Goal: Book appointment/travel/reservation

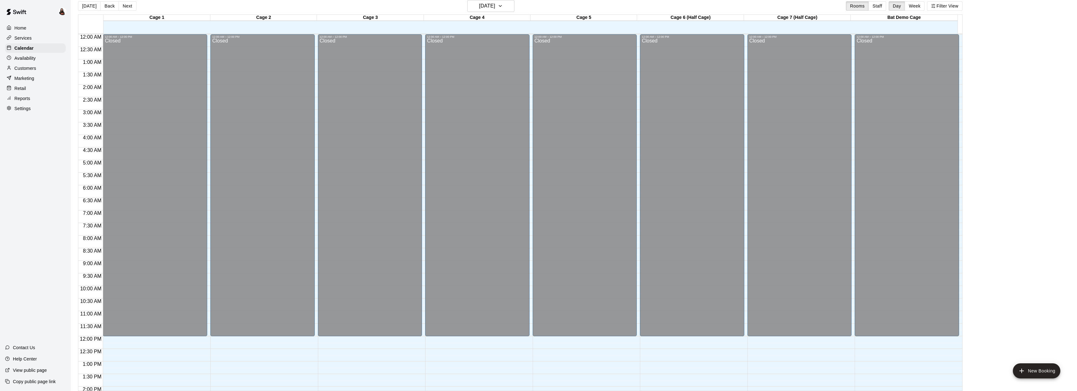
scroll to position [202, 0]
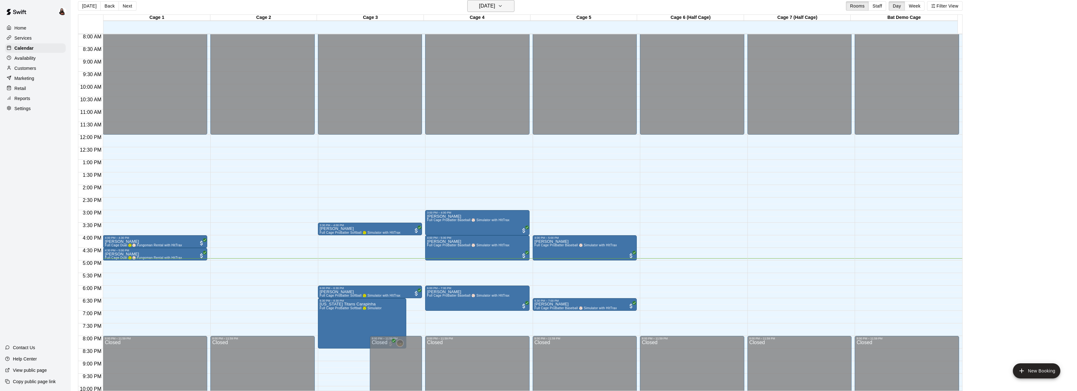
click at [479, 7] on h6 "[DATE]" at bounding box center [487, 6] width 16 height 9
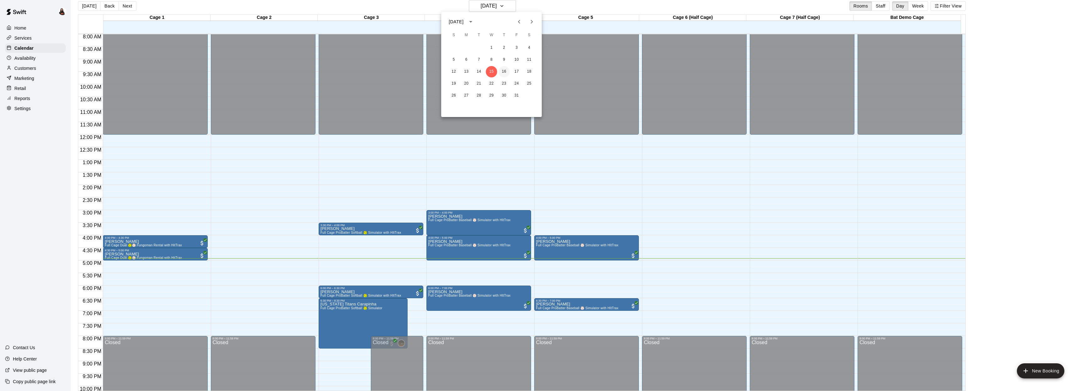
click at [505, 71] on button "16" at bounding box center [504, 71] width 11 height 11
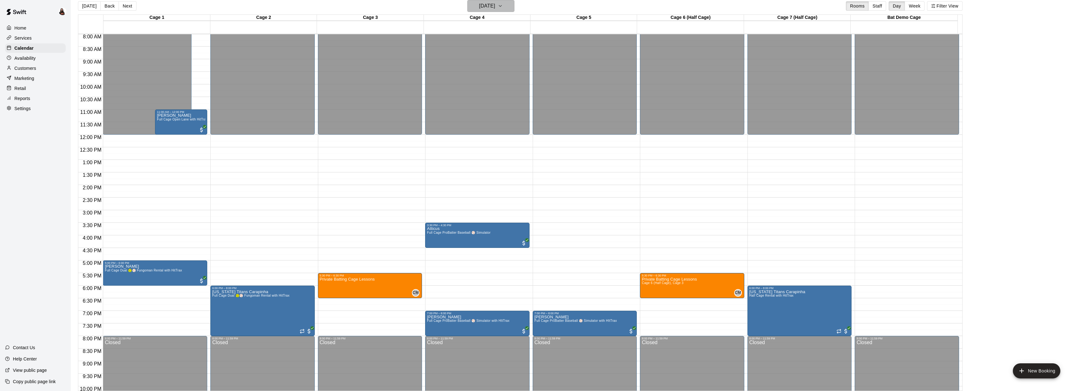
click at [503, 4] on icon "button" at bounding box center [500, 6] width 5 height 8
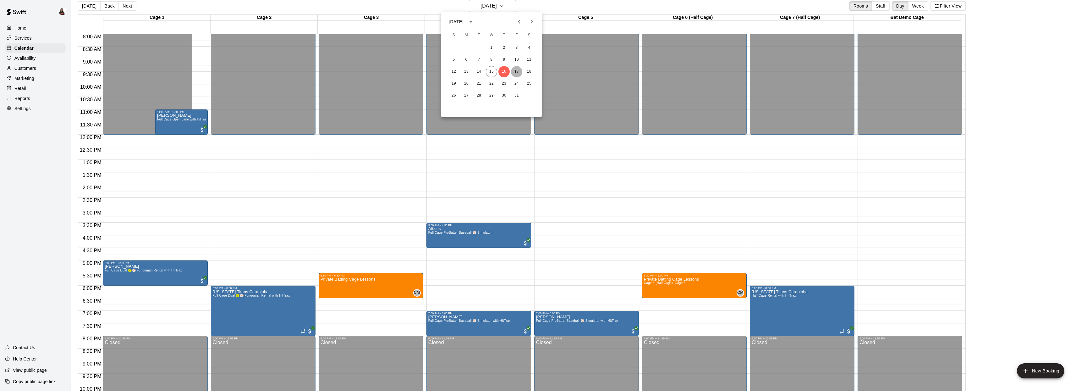
click at [518, 71] on button "17" at bounding box center [516, 71] width 11 height 11
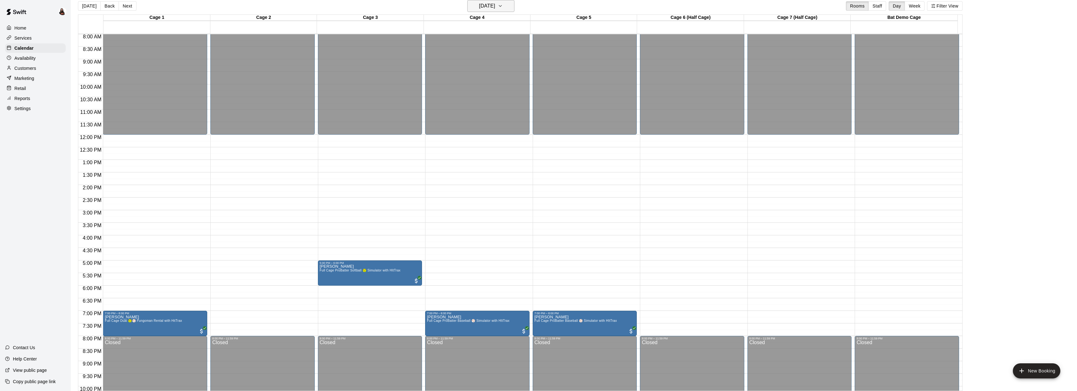
click at [503, 8] on icon "button" at bounding box center [500, 6] width 5 height 8
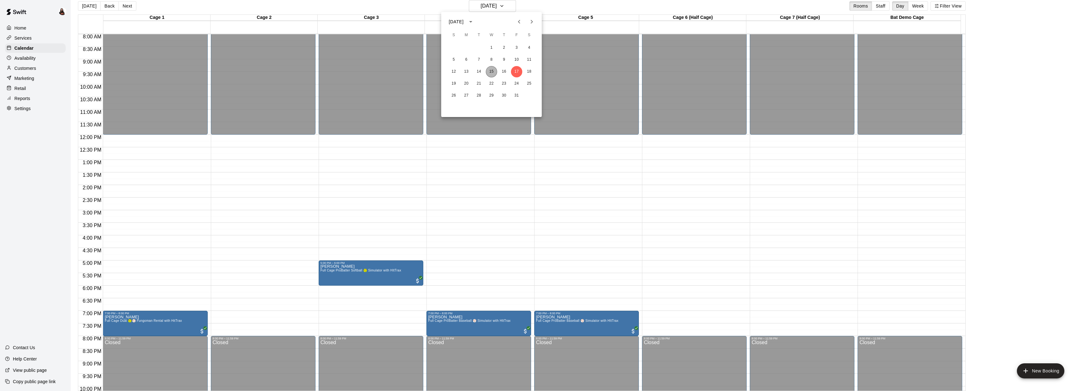
click at [492, 71] on button "15" at bounding box center [491, 71] width 11 height 11
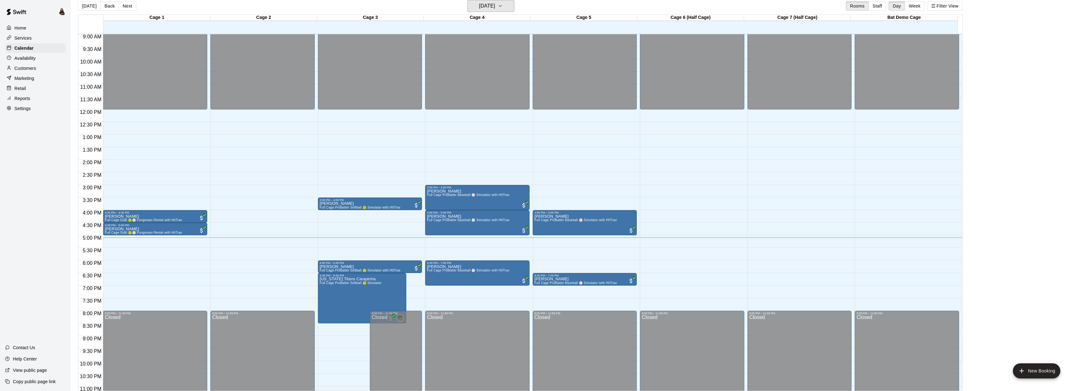
scroll to position [225, 0]
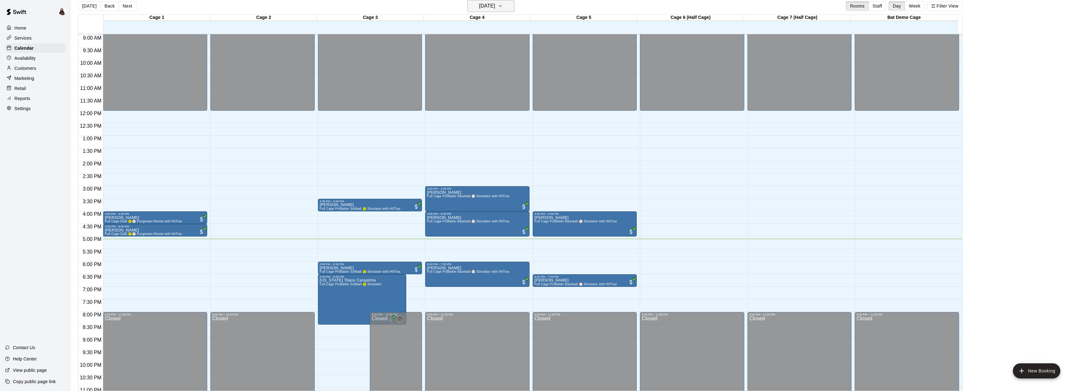
click at [511, 7] on button "[DATE]" at bounding box center [490, 6] width 47 height 12
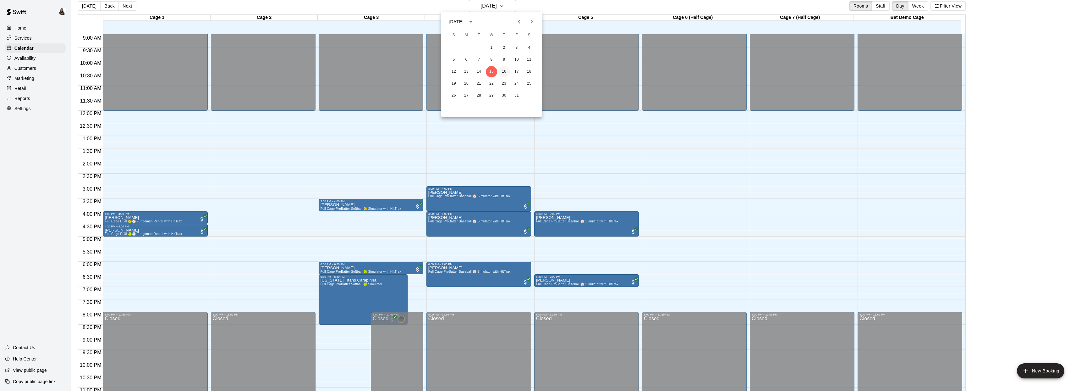
click at [503, 69] on button "16" at bounding box center [504, 71] width 11 height 11
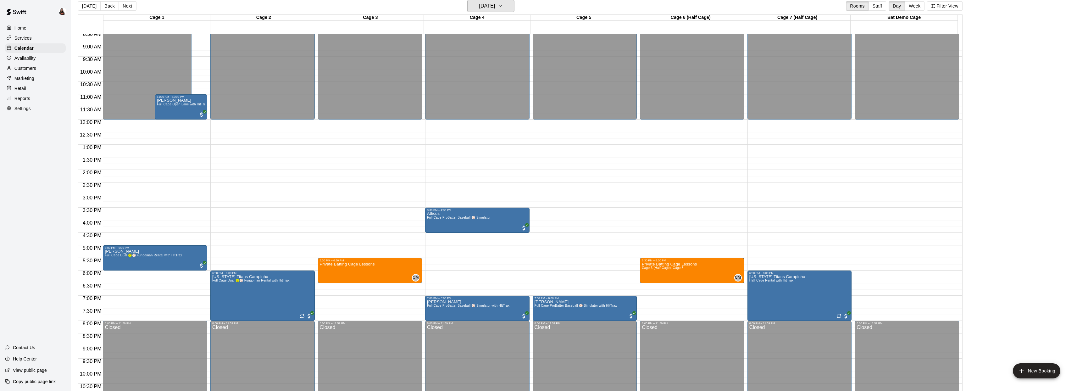
scroll to position [216, 0]
click at [514, 6] on button "[DATE]" at bounding box center [490, 6] width 47 height 12
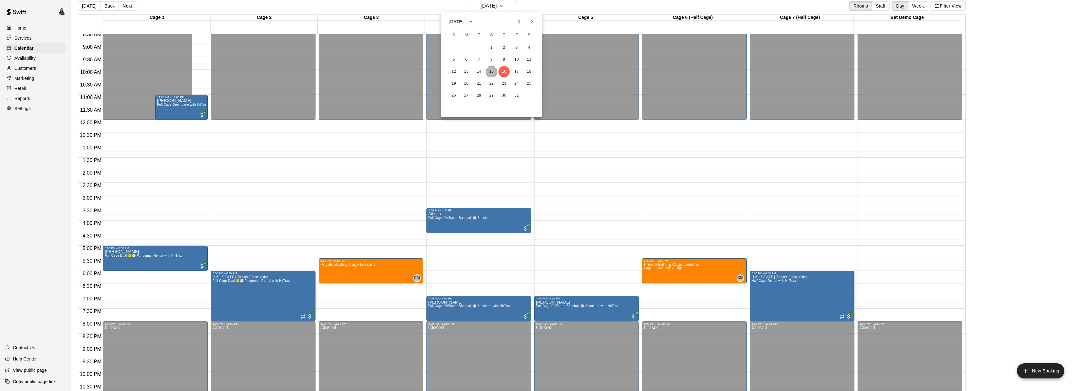
click at [493, 73] on button "15" at bounding box center [491, 71] width 11 height 11
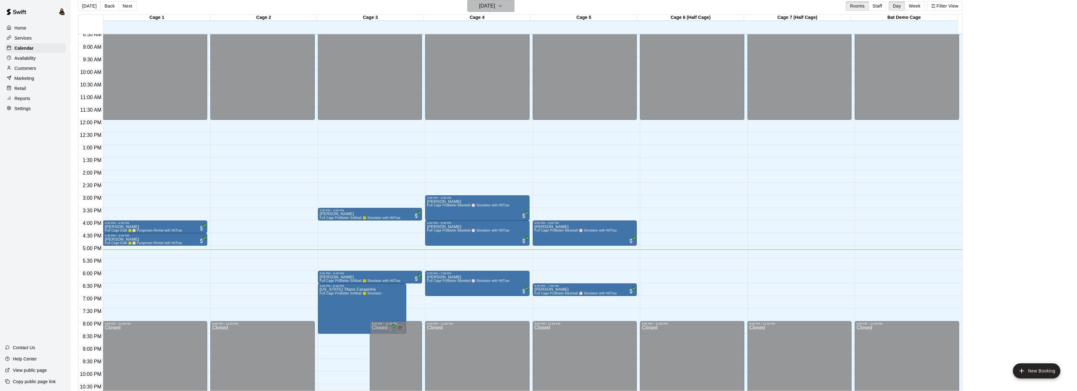
click at [503, 8] on icon "button" at bounding box center [500, 6] width 5 height 8
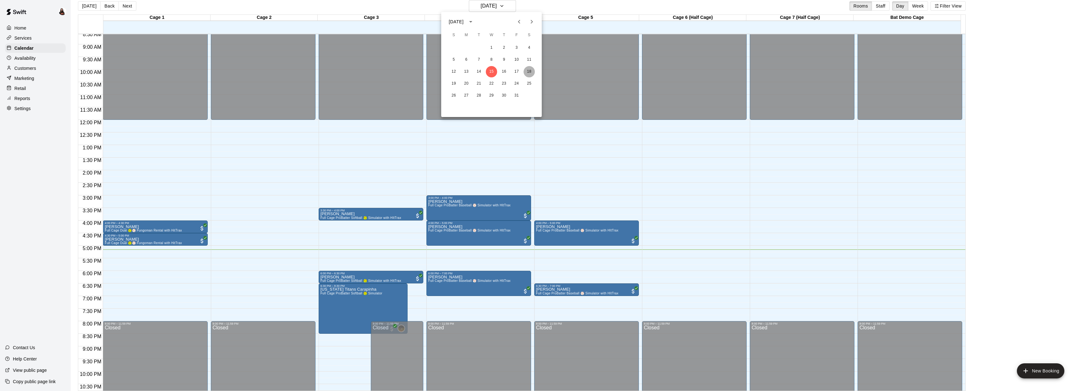
click at [531, 72] on button "18" at bounding box center [529, 71] width 11 height 11
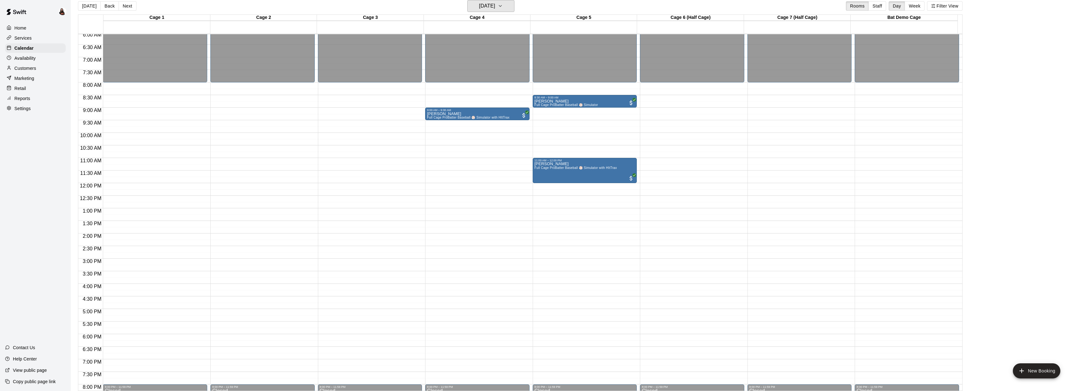
scroll to position [159, 0]
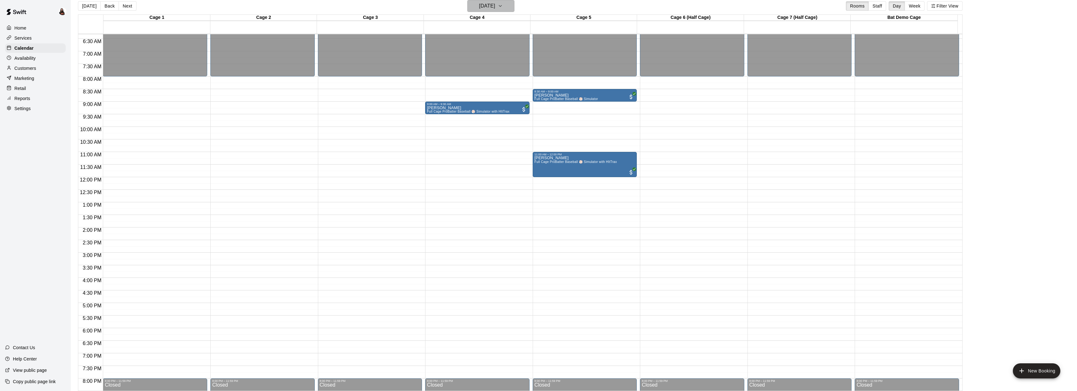
click at [508, 1] on button "[DATE]" at bounding box center [490, 6] width 47 height 12
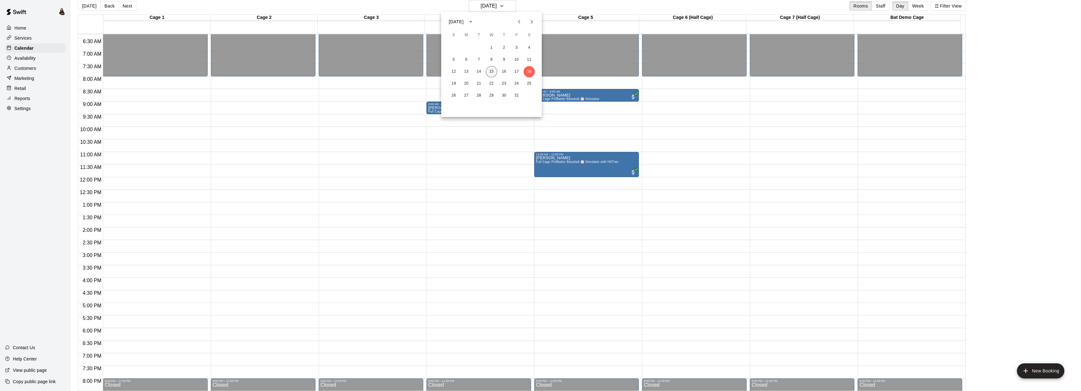
click at [491, 72] on button "15" at bounding box center [491, 71] width 11 height 11
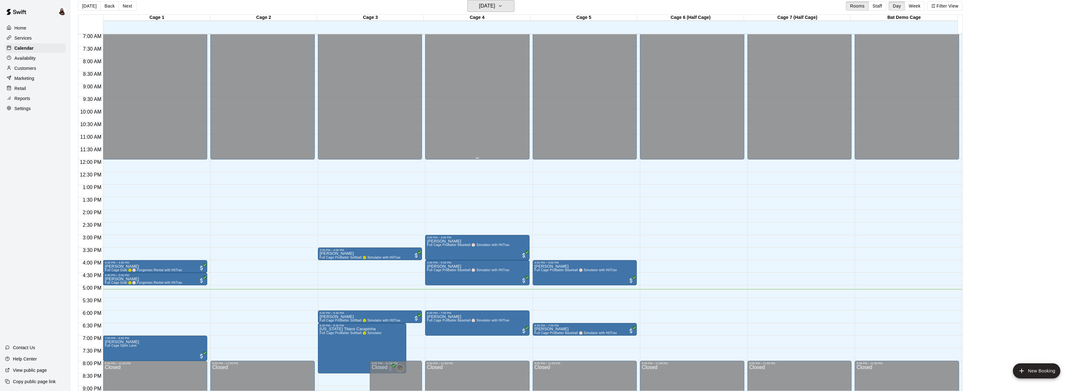
scroll to position [178, 0]
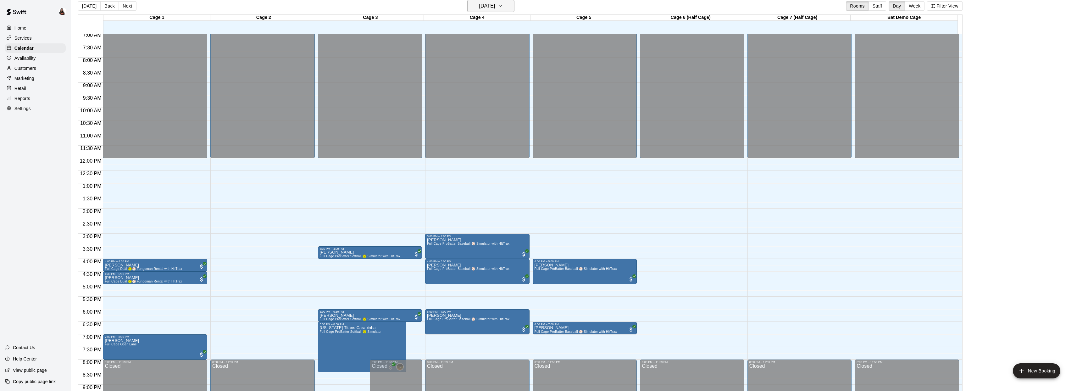
click at [512, 10] on button "[DATE]" at bounding box center [490, 6] width 47 height 12
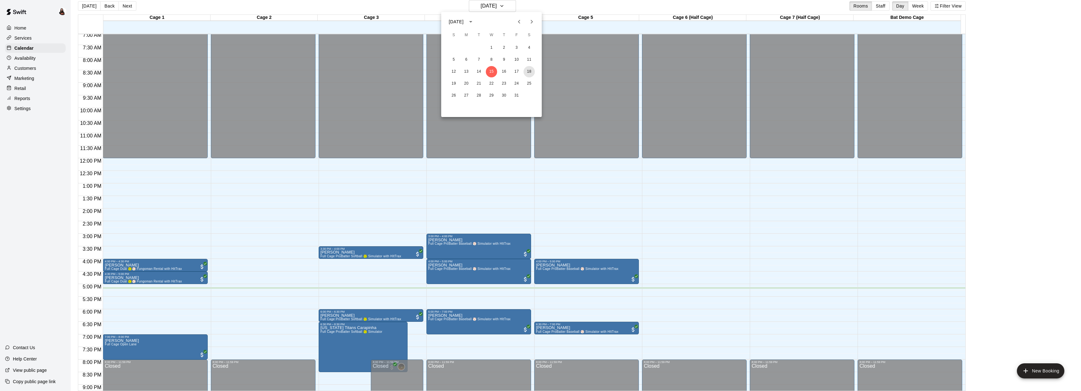
click at [530, 71] on button "18" at bounding box center [529, 71] width 11 height 11
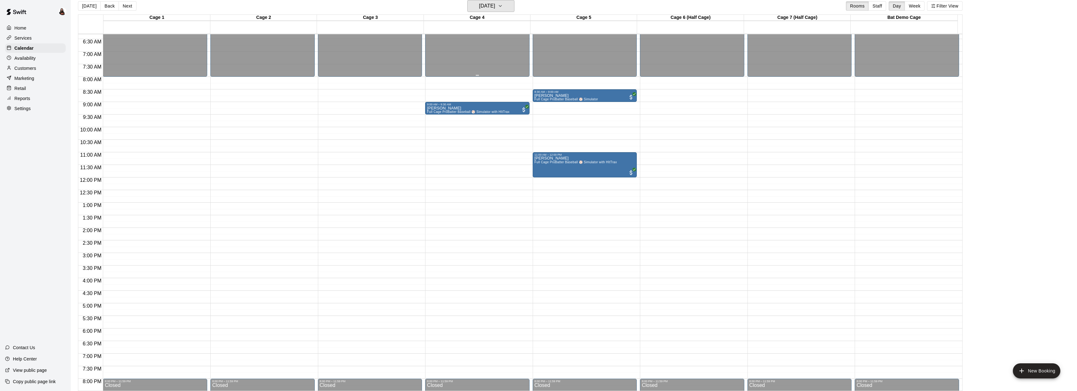
scroll to position [155, 0]
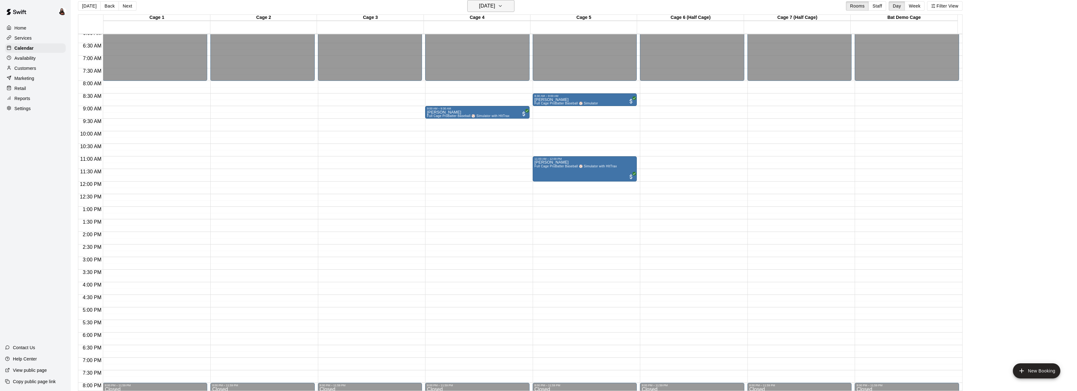
click at [510, 10] on button "[DATE]" at bounding box center [490, 6] width 47 height 12
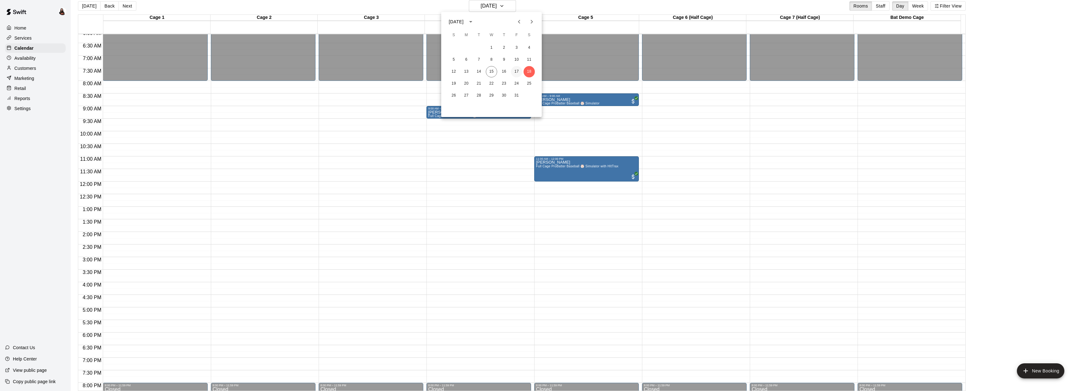
click at [516, 73] on button "17" at bounding box center [516, 71] width 11 height 11
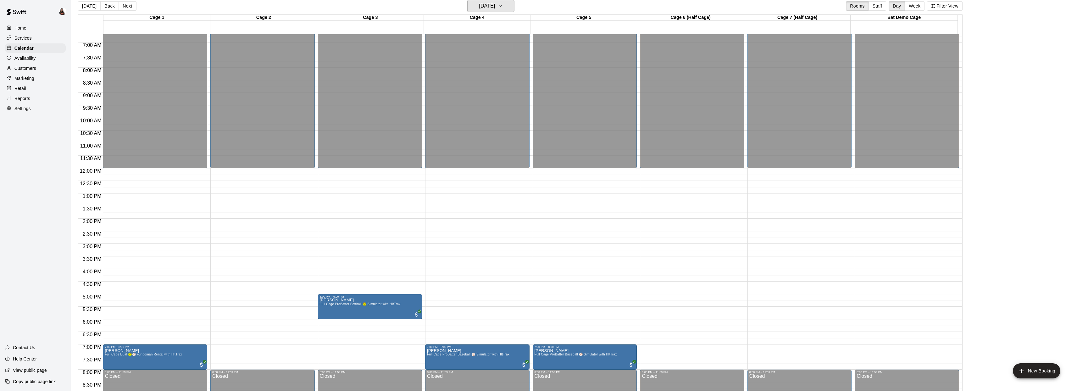
scroll to position [210, 0]
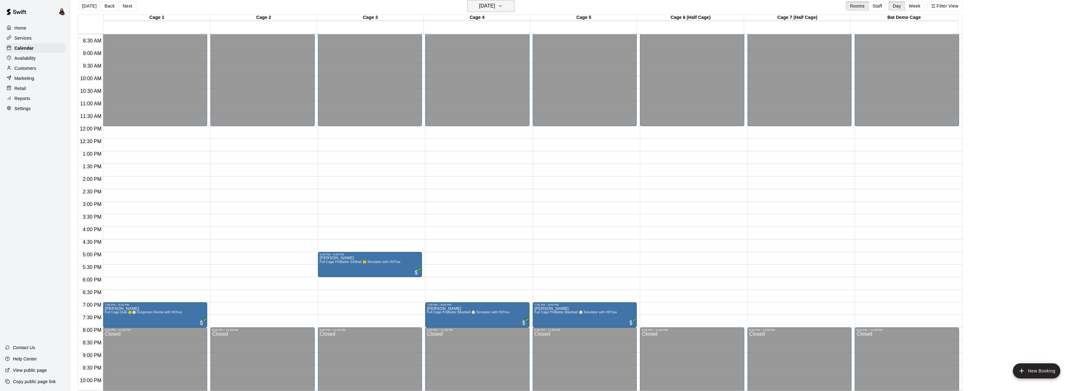
click at [503, 4] on icon "button" at bounding box center [500, 6] width 5 height 8
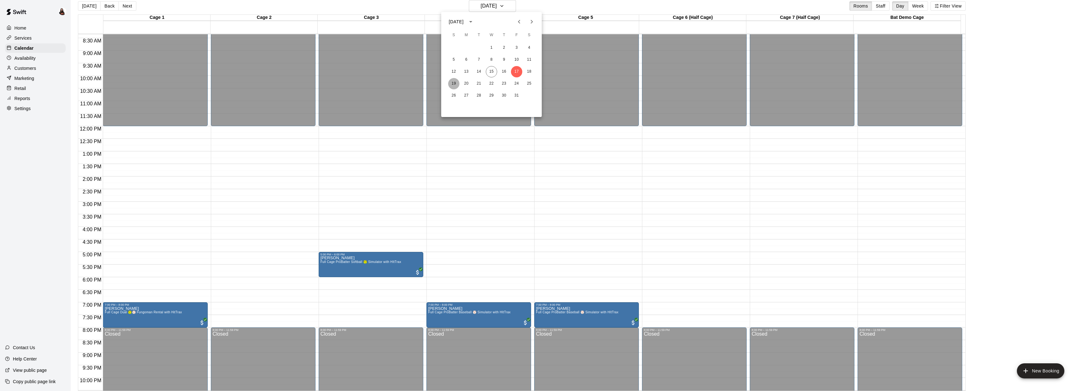
click at [457, 85] on button "19" at bounding box center [453, 83] width 11 height 11
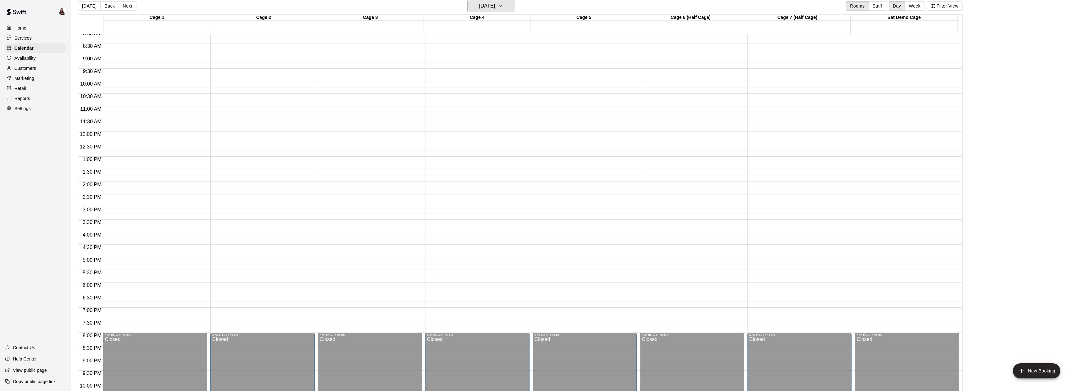
scroll to position [207, 0]
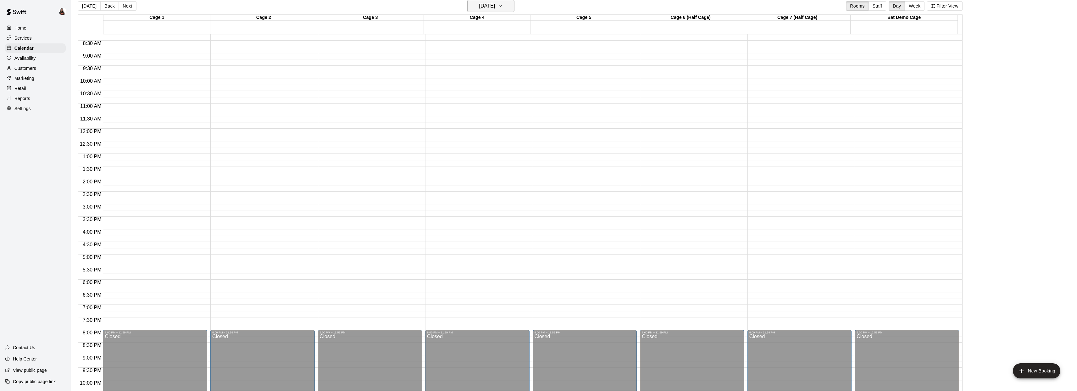
click at [503, 7] on icon "button" at bounding box center [500, 6] width 5 height 8
click at [463, 85] on button "20" at bounding box center [466, 83] width 11 height 11
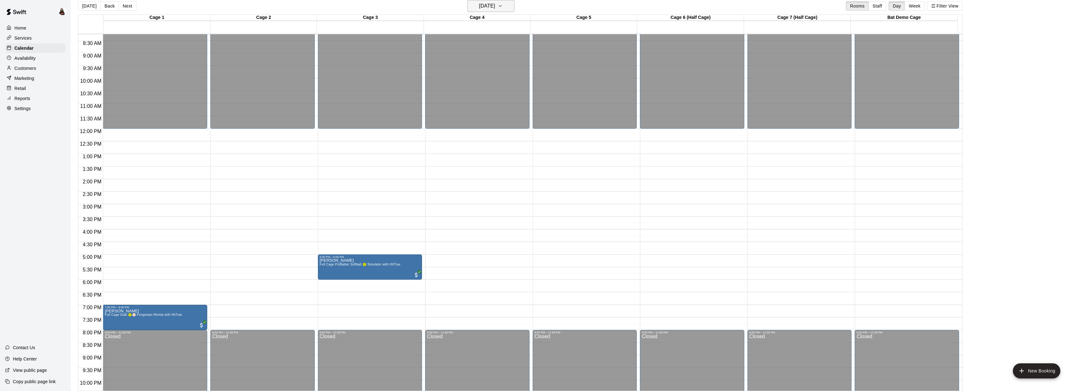
click at [503, 9] on icon "button" at bounding box center [500, 6] width 5 height 8
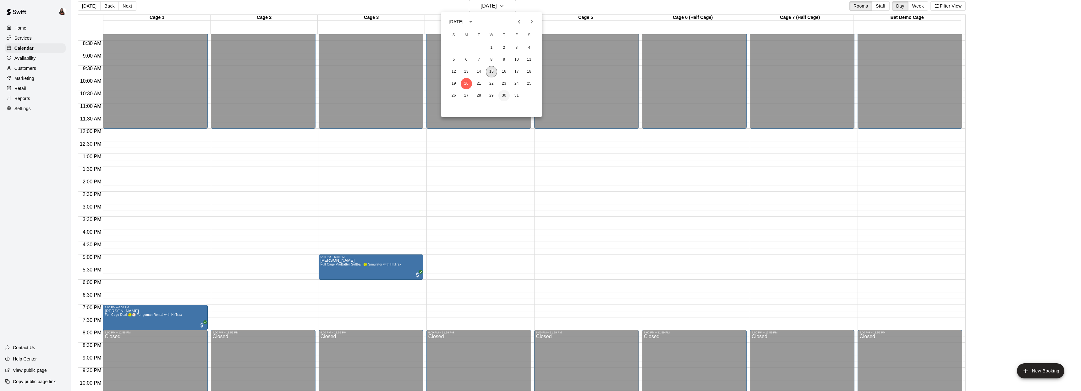
click at [494, 71] on button "15" at bounding box center [491, 71] width 11 height 11
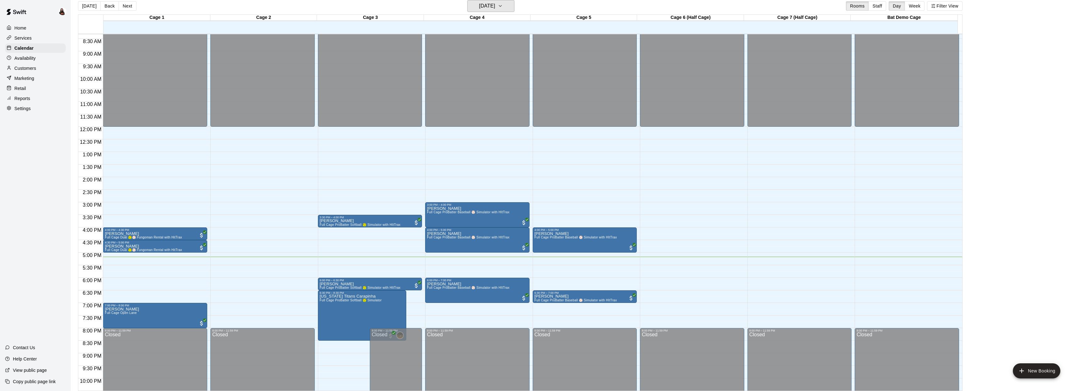
scroll to position [210, 0]
click at [511, 8] on button "[DATE]" at bounding box center [490, 6] width 47 height 12
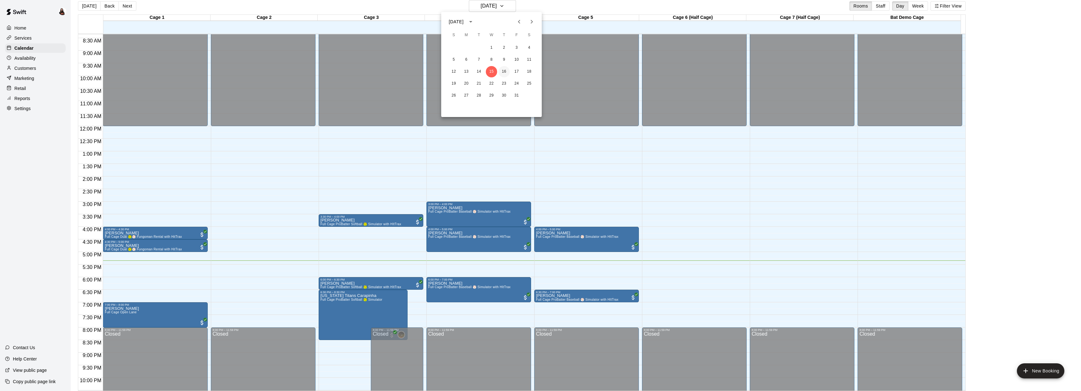
drag, startPoint x: 503, startPoint y: 71, endPoint x: 503, endPoint y: 76, distance: 5.1
click at [503, 71] on button "16" at bounding box center [504, 71] width 11 height 11
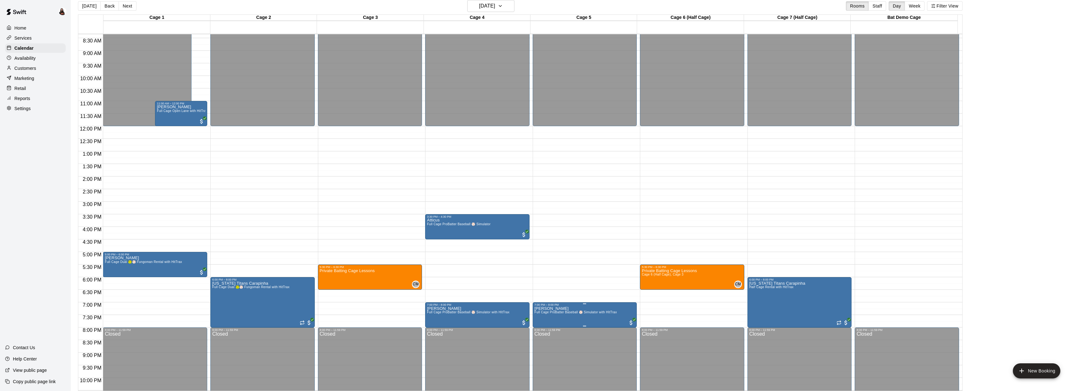
click at [539, 330] on img "edit" at bounding box center [540, 327] width 7 height 7
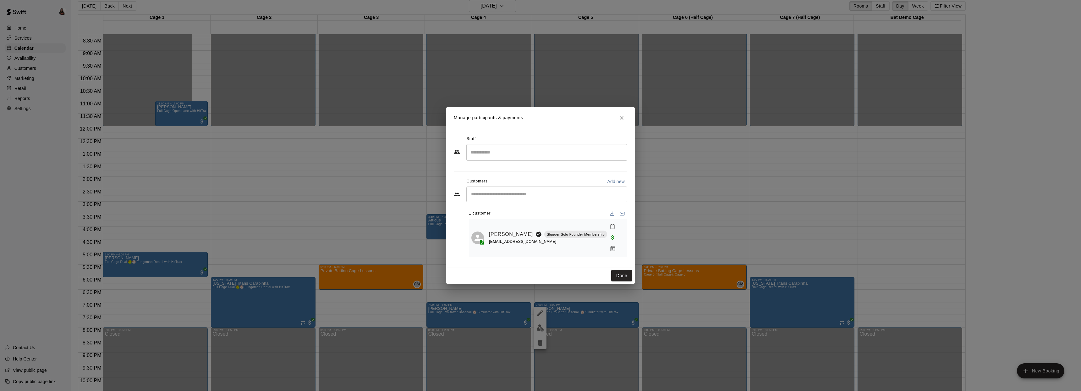
click at [624, 121] on icon "Close" at bounding box center [622, 118] width 6 height 6
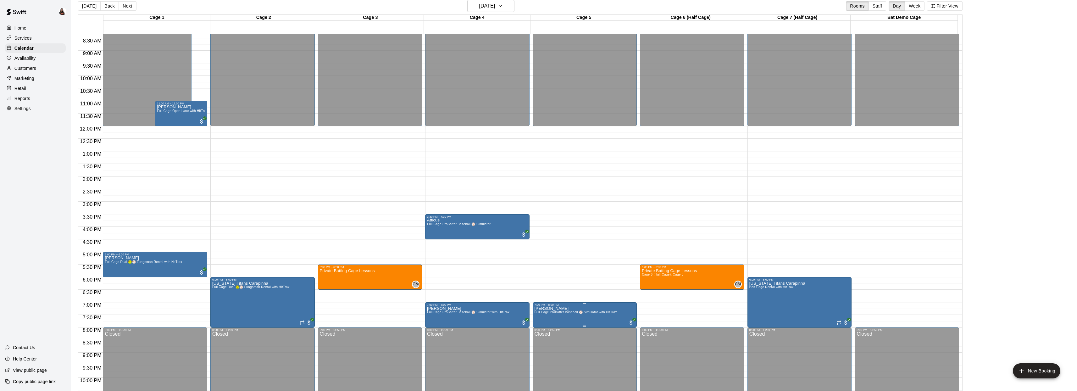
click at [540, 340] on icon "delete" at bounding box center [540, 343] width 4 height 6
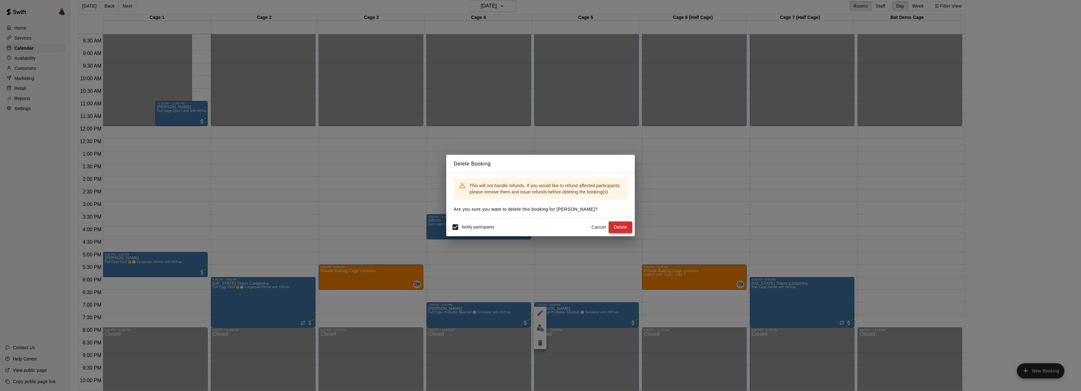
click at [622, 230] on button "Delete" at bounding box center [621, 227] width 24 height 12
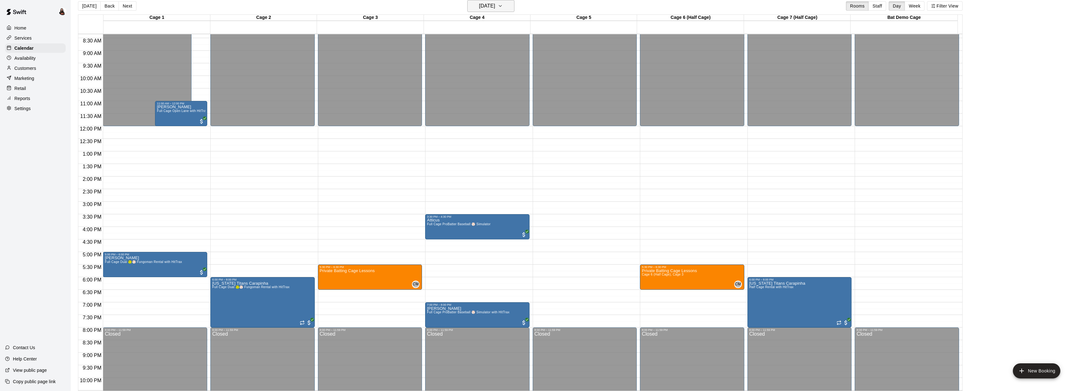
click at [503, 3] on icon "button" at bounding box center [500, 6] width 5 height 8
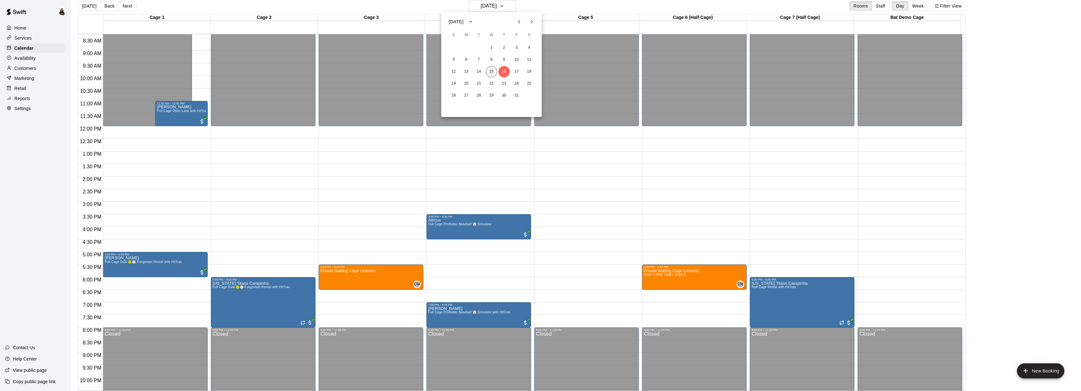
click at [494, 73] on button "15" at bounding box center [491, 71] width 11 height 11
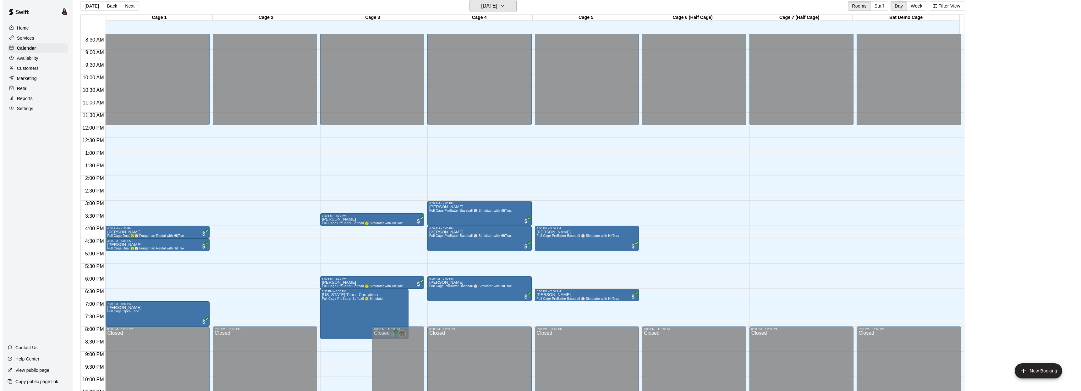
scroll to position [211, 0]
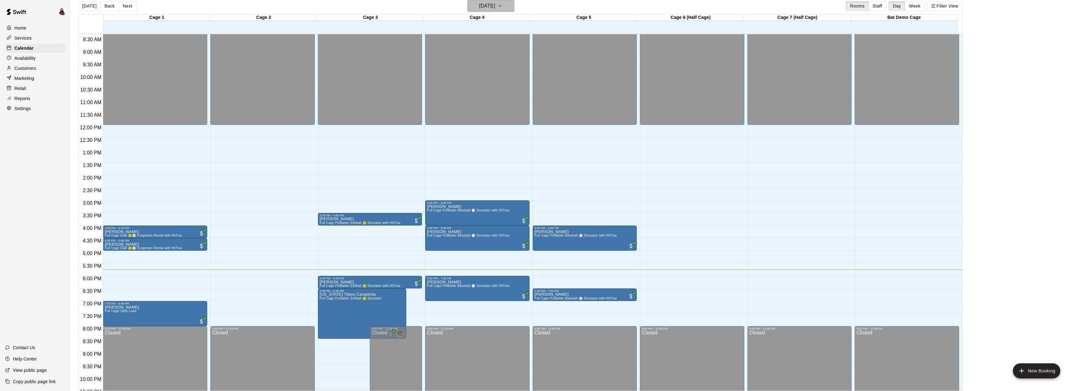
click at [481, 8] on h6 "[DATE]" at bounding box center [487, 6] width 16 height 9
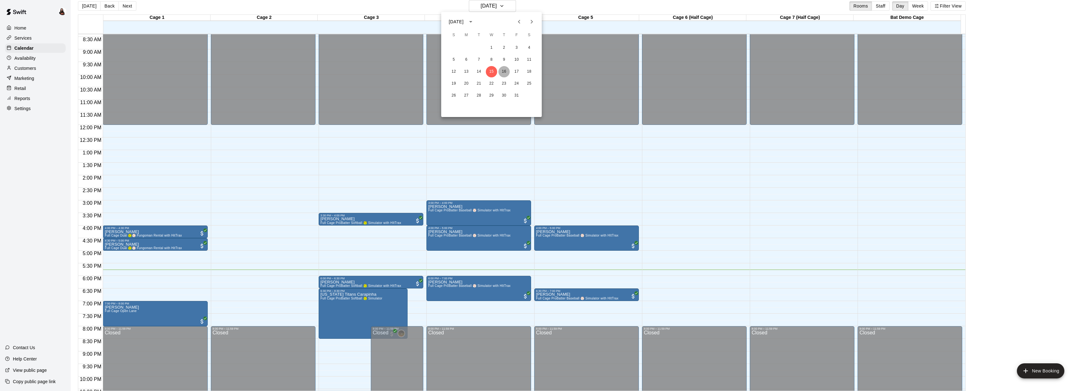
click at [504, 69] on button "16" at bounding box center [504, 71] width 11 height 11
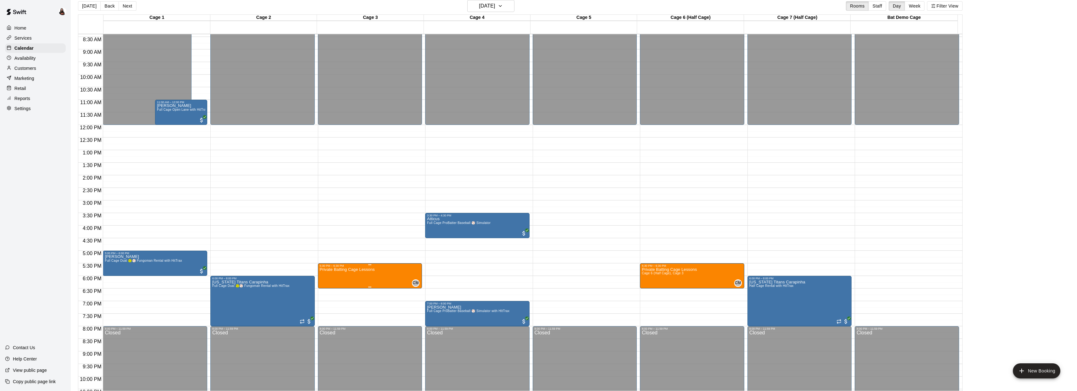
click at [326, 277] on icon "edit" at bounding box center [326, 274] width 8 height 8
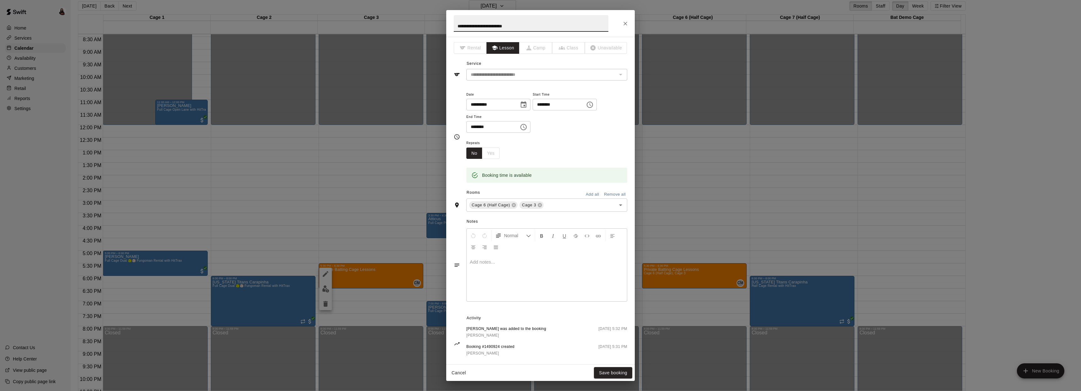
click at [527, 127] on icon "Choose time, selected time is 6:30 PM" at bounding box center [524, 127] width 8 height 8
click at [493, 196] on li "30" at bounding box center [493, 197] width 15 height 12
click at [593, 104] on icon "Choose time, selected time is 5:30 PM" at bounding box center [590, 105] width 8 height 8
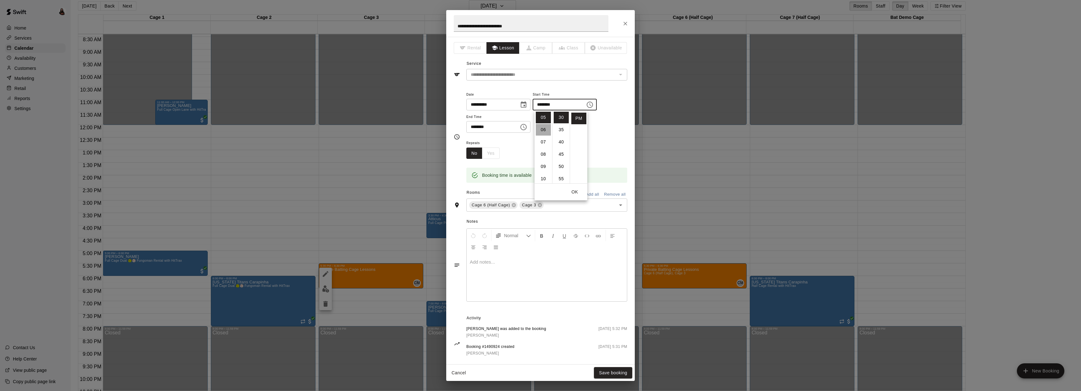
click at [545, 129] on li "06" at bounding box center [543, 130] width 15 height 12
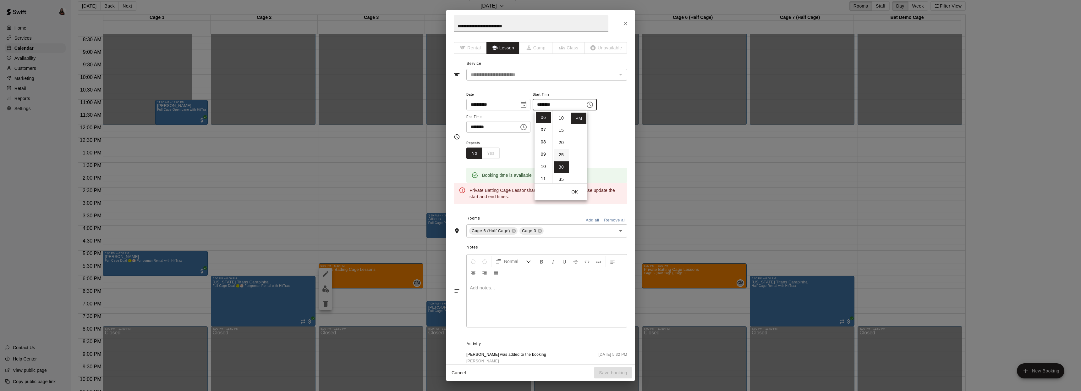
scroll to position [0, 0]
click at [561, 119] on li "00" at bounding box center [561, 118] width 15 height 12
type input "********"
click at [596, 132] on div "**********" at bounding box center [547, 112] width 161 height 42
click at [527, 126] on icon "Choose time, selected time is 6:30 PM" at bounding box center [524, 127] width 6 height 6
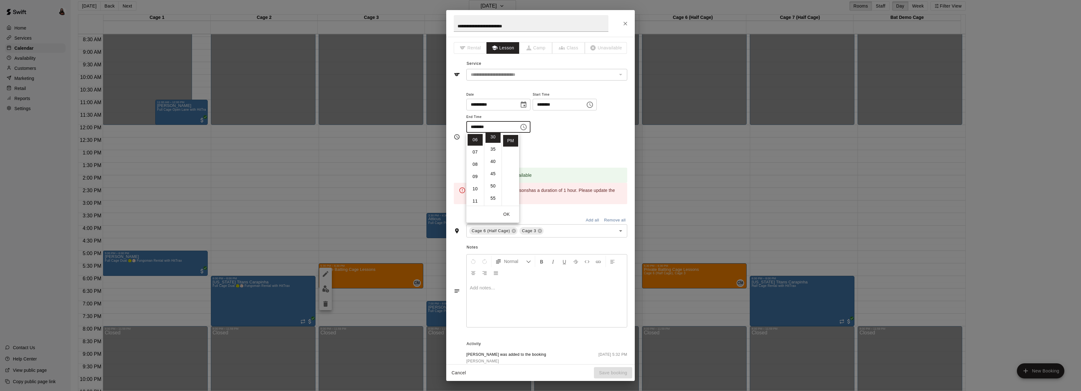
scroll to position [76, 0]
click at [476, 152] on li "07" at bounding box center [475, 152] width 15 height 12
click at [491, 141] on li "00" at bounding box center [493, 140] width 15 height 12
type input "********"
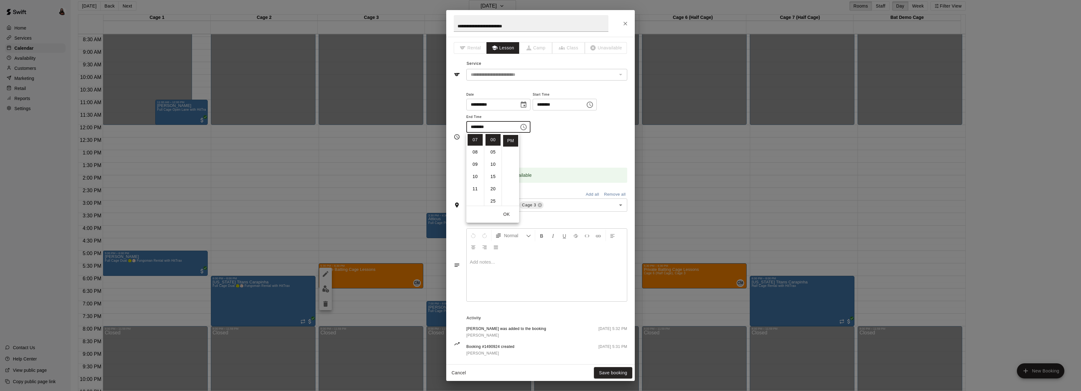
click at [554, 138] on div "**********" at bounding box center [547, 115] width 161 height 49
click at [608, 371] on button "Save booking" at bounding box center [613, 373] width 38 height 12
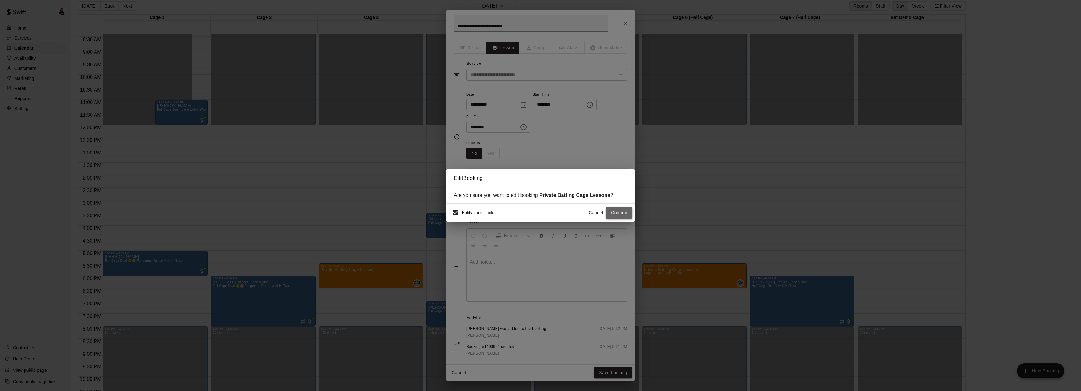
click at [620, 214] on button "Confirm" at bounding box center [619, 213] width 26 height 12
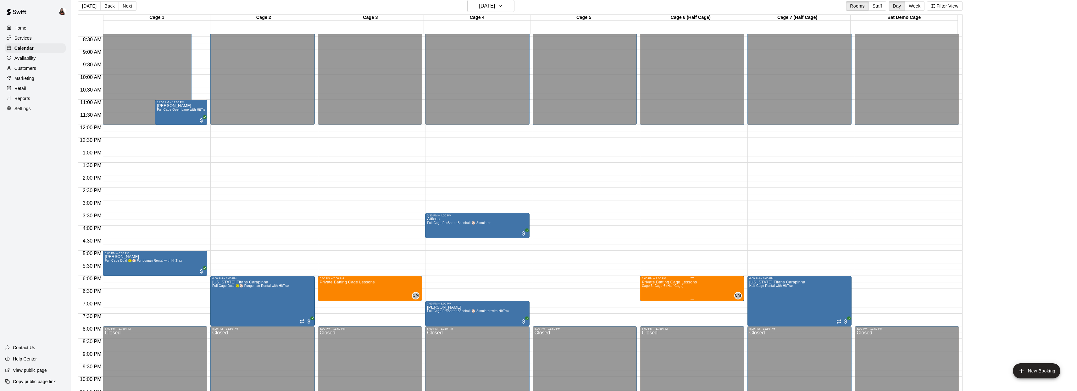
click at [667, 282] on p "Private Batting Cage Lessons" at bounding box center [669, 282] width 55 height 0
click at [651, 286] on icon "edit" at bounding box center [648, 289] width 8 height 8
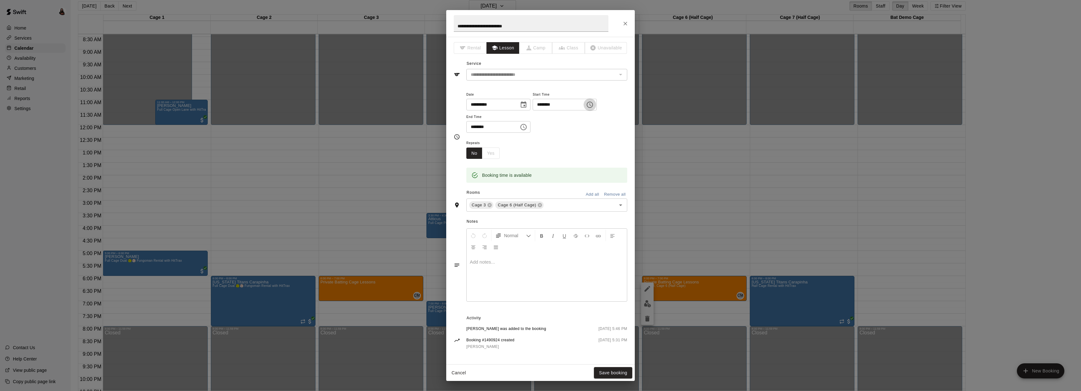
click at [593, 104] on icon "Choose time, selected time is 6:00 PM" at bounding box center [590, 105] width 8 height 8
click at [543, 133] on li "05" at bounding box center [543, 136] width 15 height 12
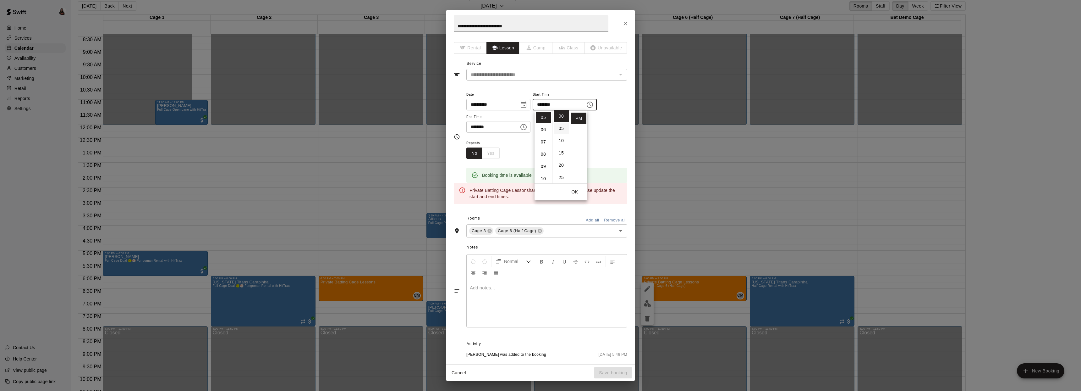
scroll to position [0, 0]
click at [562, 125] on li "30" at bounding box center [561, 122] width 15 height 12
type input "********"
click at [603, 121] on div "**********" at bounding box center [547, 112] width 161 height 42
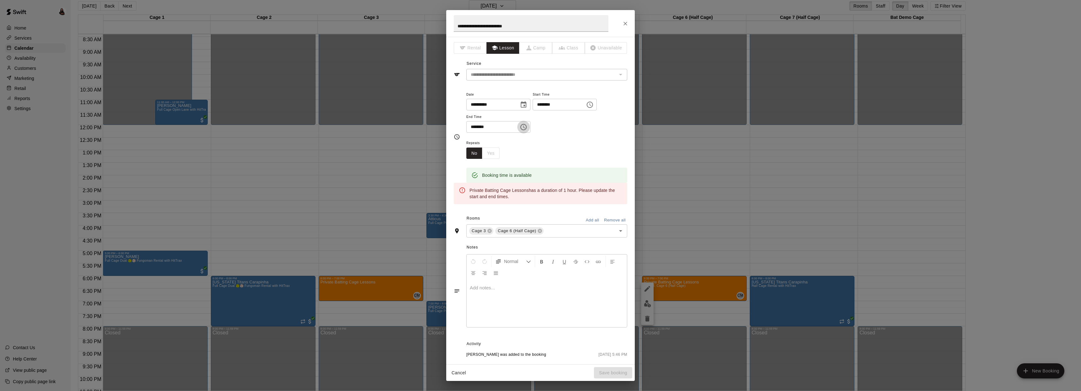
click at [528, 127] on icon "Choose time, selected time is 7:00 PM" at bounding box center [524, 127] width 8 height 8
click at [476, 148] on li "06" at bounding box center [475, 147] width 15 height 12
click at [495, 182] on li "30" at bounding box center [493, 184] width 15 height 12
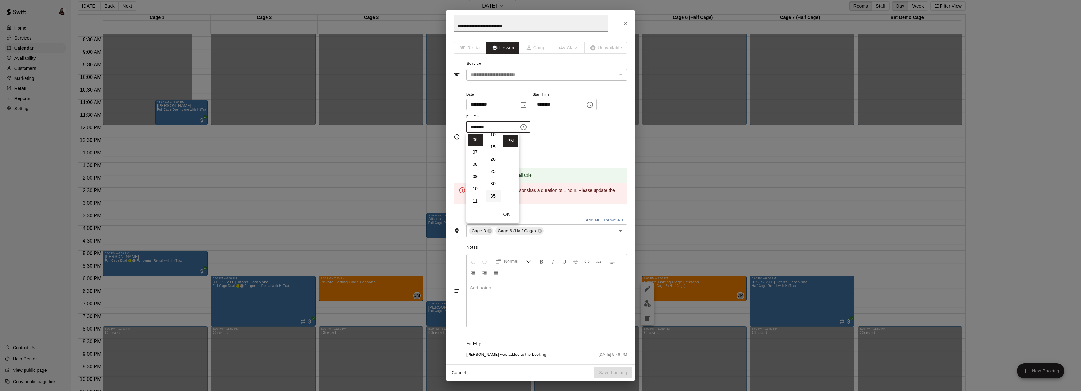
type input "********"
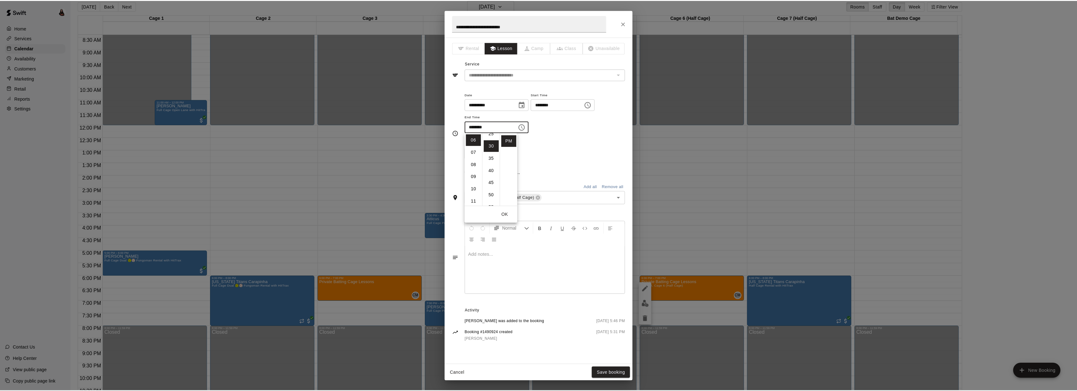
scroll to position [74, 0]
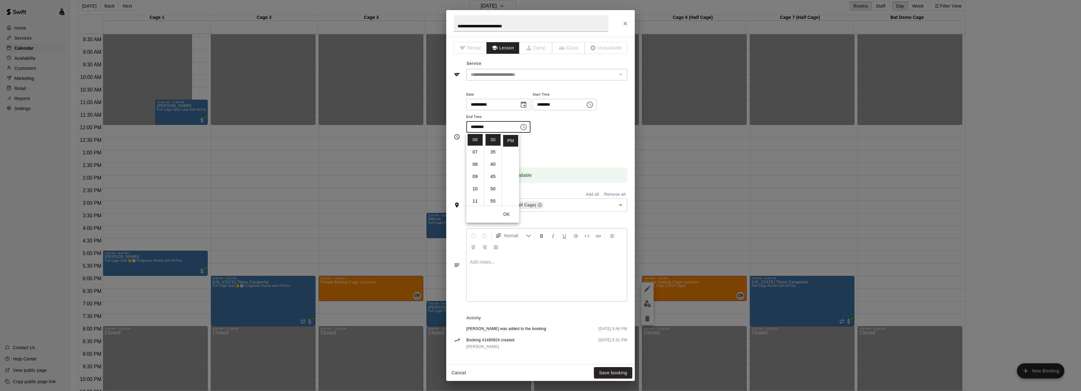
click at [552, 149] on div "Repeats No Yes" at bounding box center [547, 149] width 161 height 20
click at [616, 374] on button "Save booking" at bounding box center [613, 373] width 38 height 12
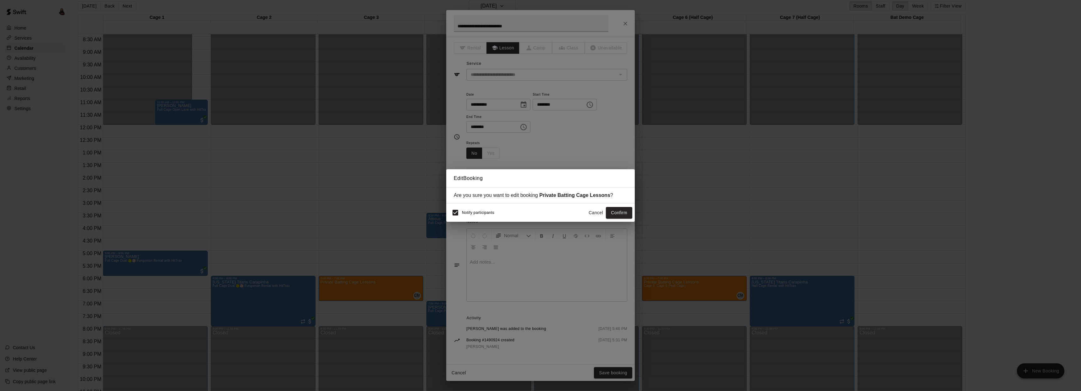
click at [620, 211] on button "Confirm" at bounding box center [619, 213] width 26 height 12
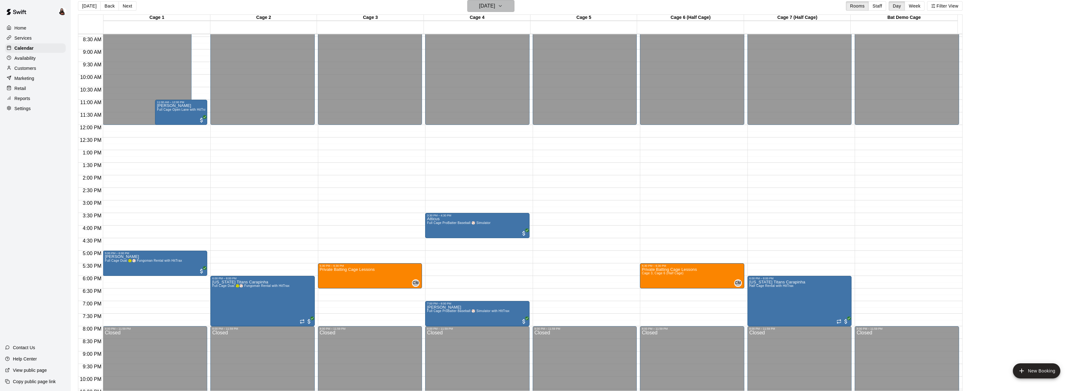
click at [508, 7] on button "[DATE]" at bounding box center [490, 6] width 47 height 12
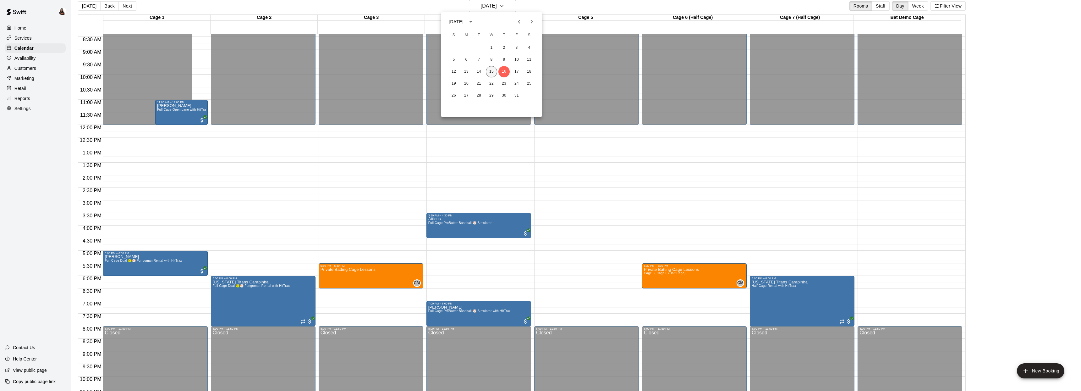
click at [491, 70] on button "15" at bounding box center [491, 71] width 11 height 11
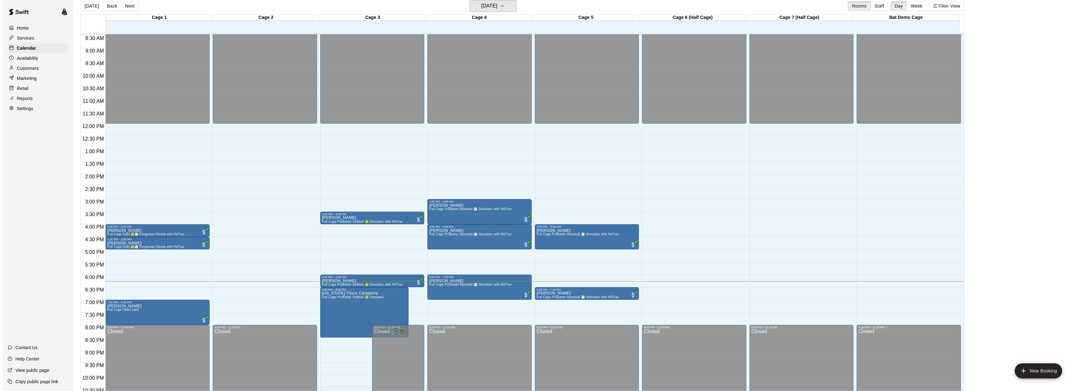
scroll to position [214, 0]
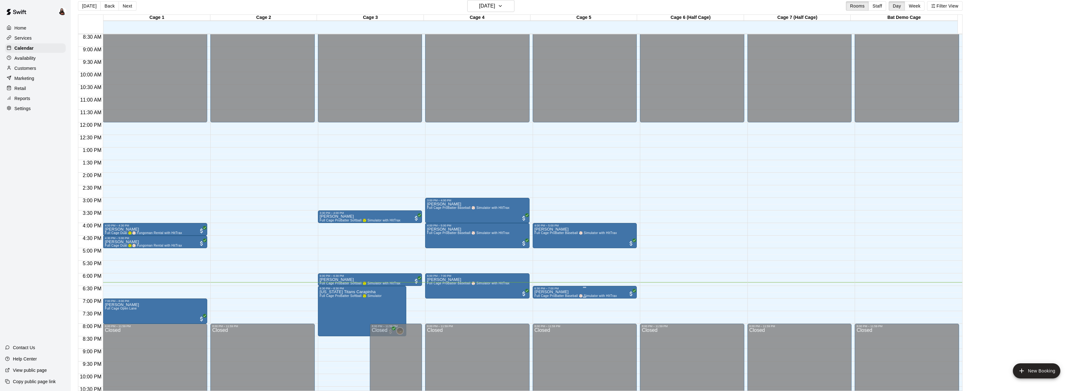
click at [541, 296] on icon "edit" at bounding box center [541, 297] width 6 height 6
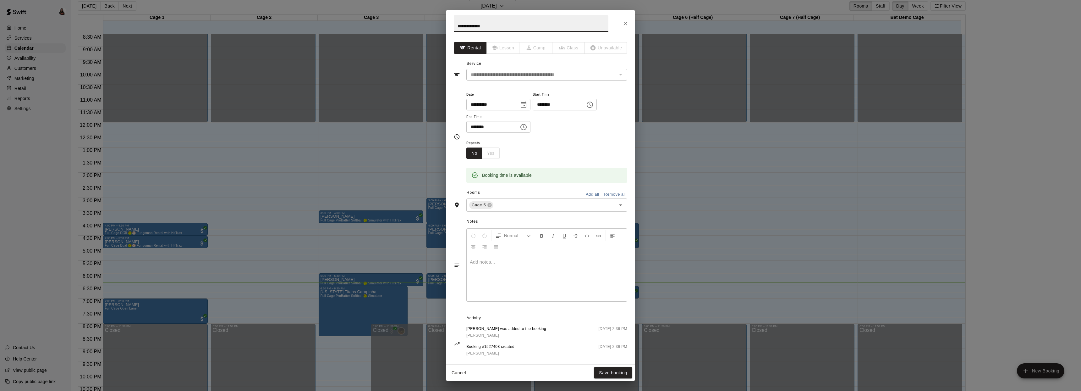
click at [525, 128] on icon "Choose time, selected time is 7:00 PM" at bounding box center [524, 127] width 8 height 8
click at [495, 175] on li "30" at bounding box center [493, 177] width 15 height 12
type input "********"
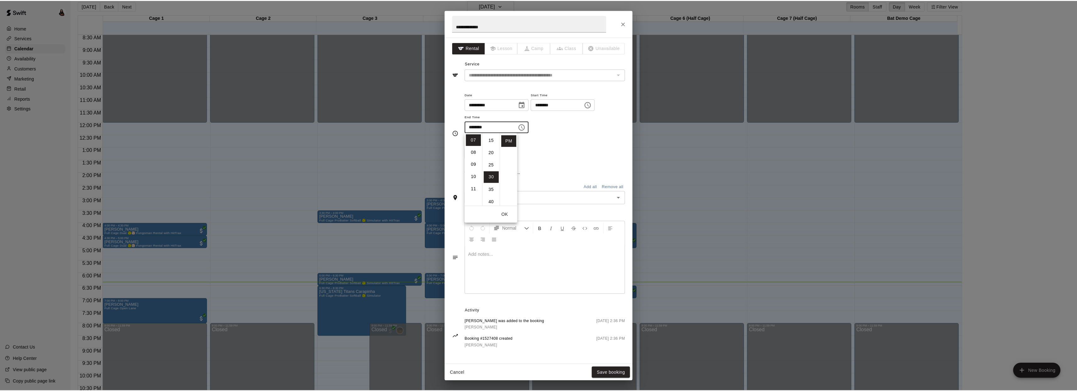
scroll to position [74, 0]
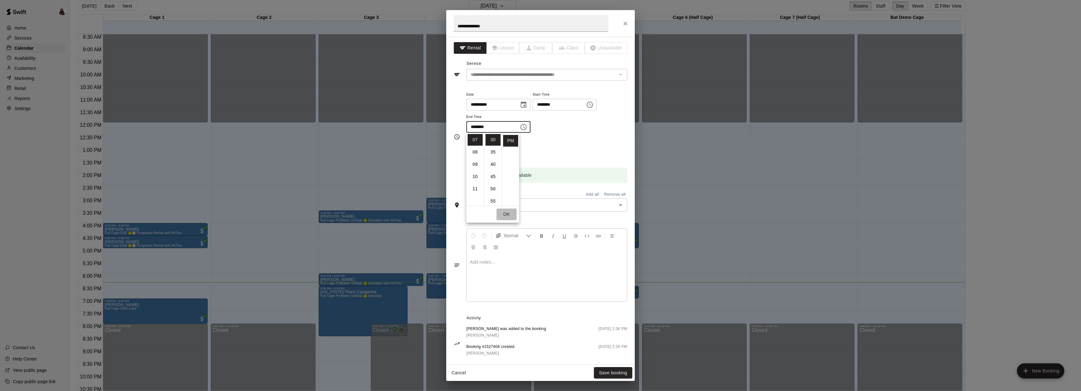
click at [509, 213] on button "OK" at bounding box center [507, 214] width 20 height 12
click at [611, 372] on button "Save booking" at bounding box center [613, 373] width 38 height 12
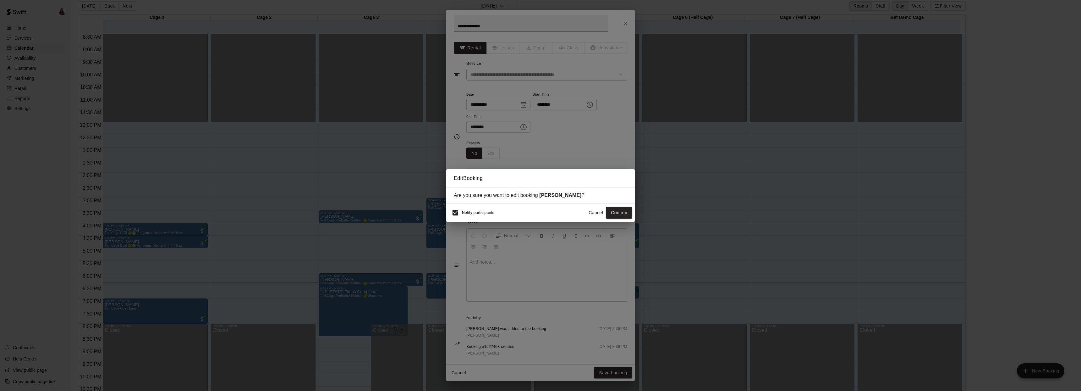
click at [617, 213] on button "Confirm" at bounding box center [619, 213] width 26 height 12
